Goal: Information Seeking & Learning: Learn about a topic

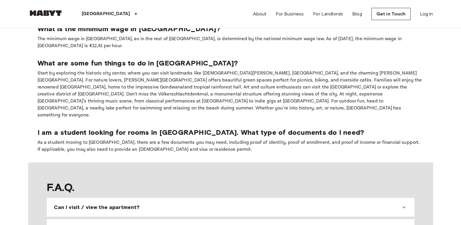
scroll to position [544, 0]
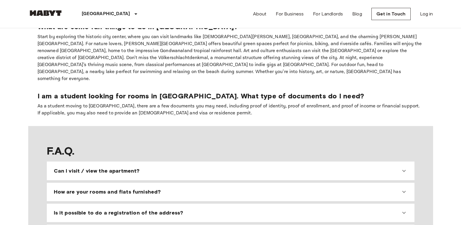
click at [398, 167] on div "Can I visit / view the apartment?" at bounding box center [227, 170] width 347 height 7
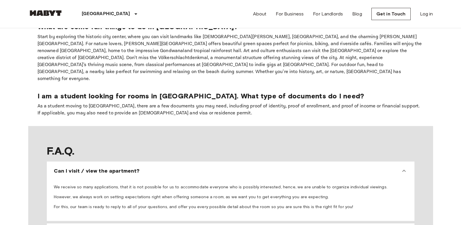
click at [398, 167] on div "Can I visit / view the apartment?" at bounding box center [227, 170] width 347 height 7
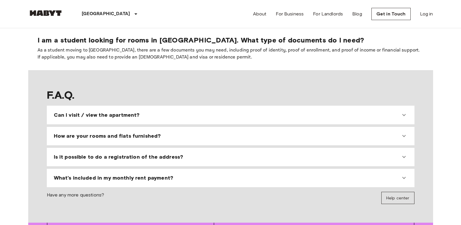
scroll to position [607, 0]
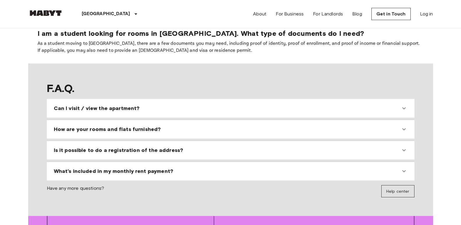
click at [401, 99] on div "Can I visit / view the apartment? We receive so many applications, that it is n…" at bounding box center [231, 140] width 368 height 82
click at [401, 101] on div "Can I visit / view the apartment?" at bounding box center [230, 108] width 363 height 14
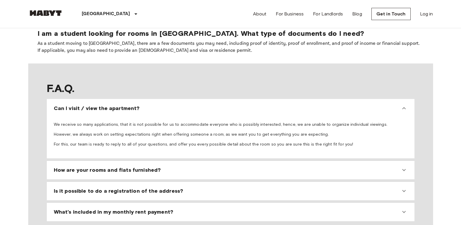
click at [401, 101] on div "Can I visit / view the apartment?" at bounding box center [230, 108] width 363 height 14
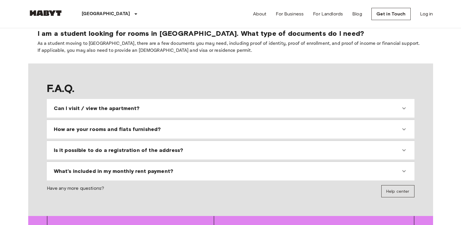
click at [376, 122] on div "How are your rooms and flats furnished?" at bounding box center [230, 129] width 363 height 14
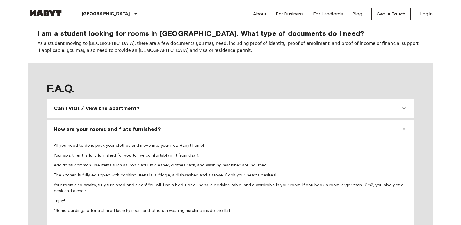
click at [376, 122] on div "How are your rooms and flats furnished?" at bounding box center [230, 129] width 363 height 14
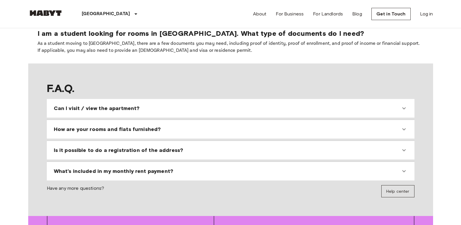
click at [354, 106] on div "Can I visit / view the apartment? We receive so many applications, that it is n…" at bounding box center [231, 140] width 368 height 82
click at [352, 162] on div "What's included in my monthly rent payment? The monthly rent payment includes a…" at bounding box center [231, 171] width 368 height 19
click at [350, 168] on div "What's included in my monthly rent payment?" at bounding box center [227, 171] width 347 height 7
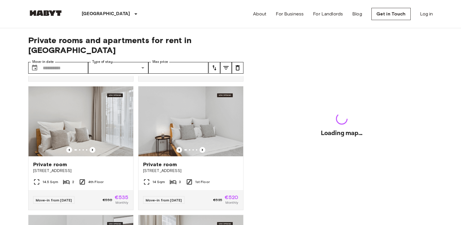
scroll to position [286, 0]
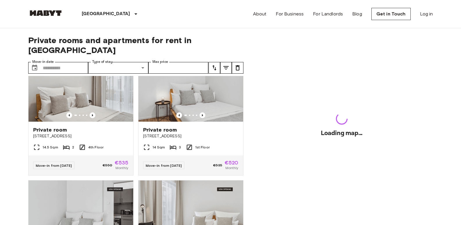
drag, startPoint x: 242, startPoint y: 123, endPoint x: 244, endPoint y: 130, distance: 6.8
click at [244, 130] on div "Private rooms and apartments for rent in [GEOGRAPHIC_DATA] Move-in date ​ Move-…" at bounding box center [230, 126] width 405 height 197
drag, startPoint x: 242, startPoint y: 116, endPoint x: 255, endPoint y: 139, distance: 26.1
click at [255, 139] on div "Loading map..." at bounding box center [342, 126] width 183 height 197
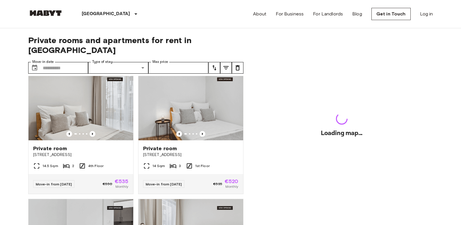
scroll to position [233, 0]
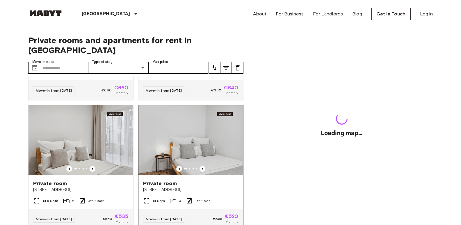
click at [185, 148] on img at bounding box center [191, 140] width 105 height 70
